Goal: Information Seeking & Learning: Learn about a topic

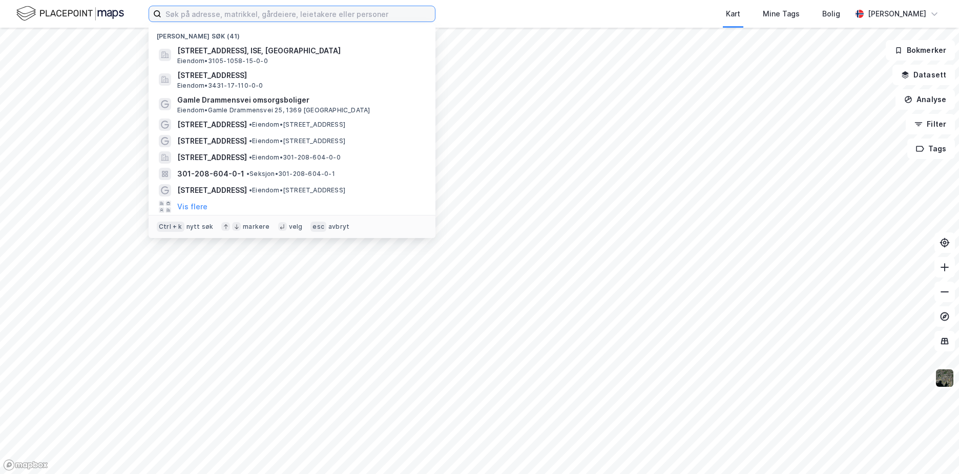
paste input "Øvre [STREET_ADDRESS]."
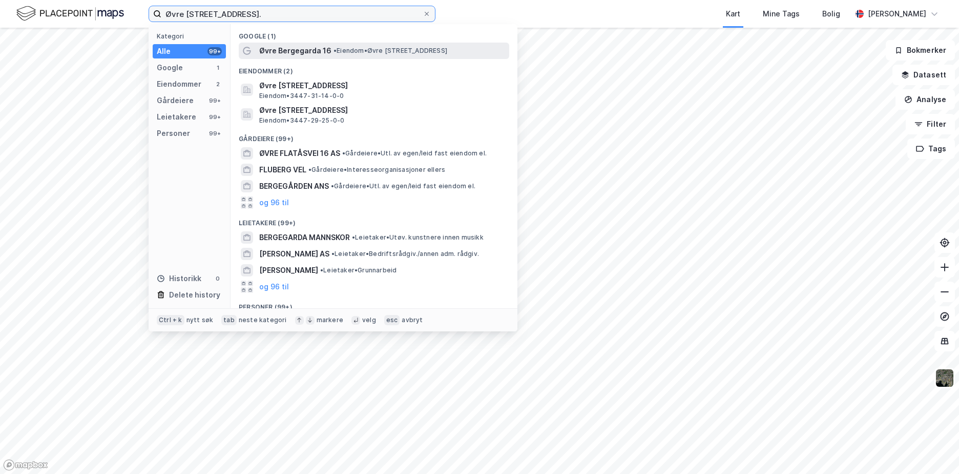
type input "Øvre [STREET_ADDRESS]."
click at [296, 53] on span "Øvre Bergegarda 16" at bounding box center [295, 51] width 72 height 12
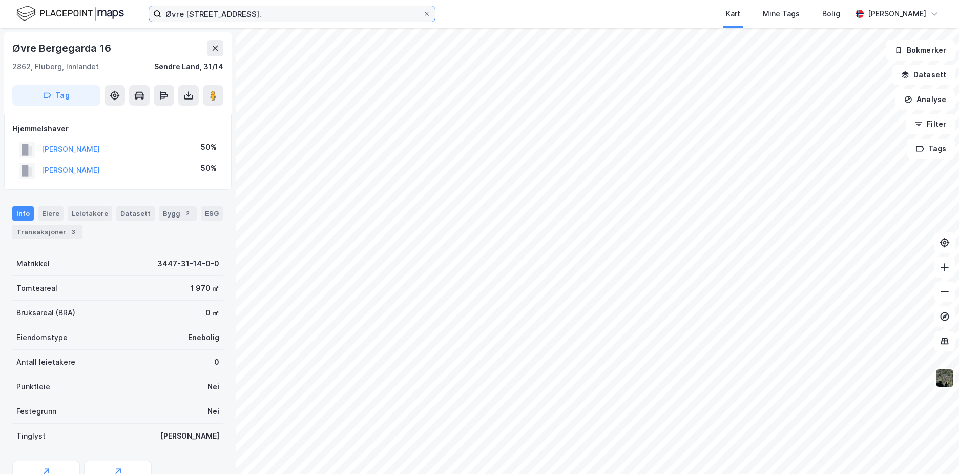
click at [365, 15] on input "Øvre [STREET_ADDRESS]." at bounding box center [291, 13] width 261 height 15
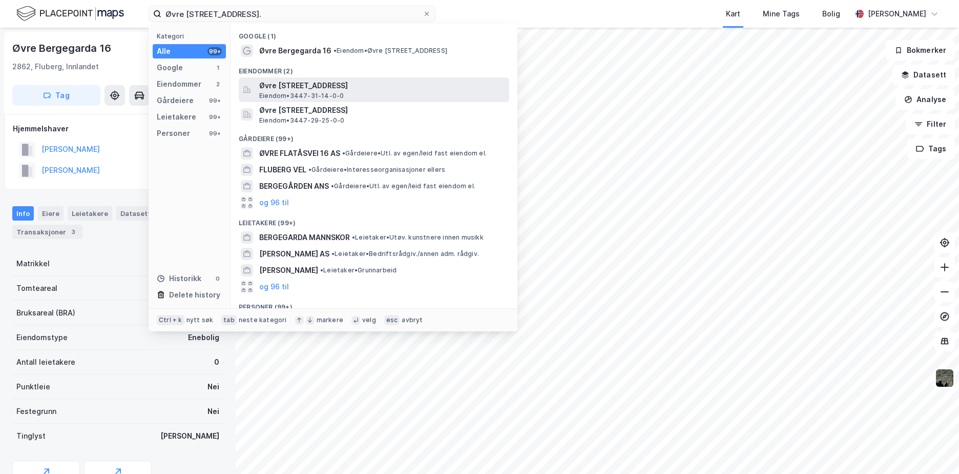
click at [340, 84] on span "Øvre [STREET_ADDRESS]" at bounding box center [382, 85] width 246 height 12
